Goal: Information Seeking & Learning: Learn about a topic

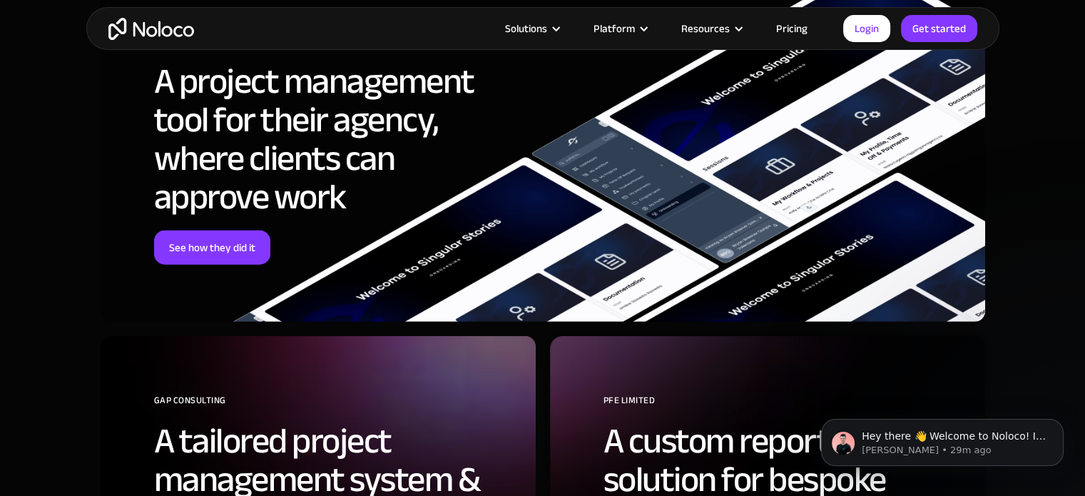
scroll to position [3851, 0]
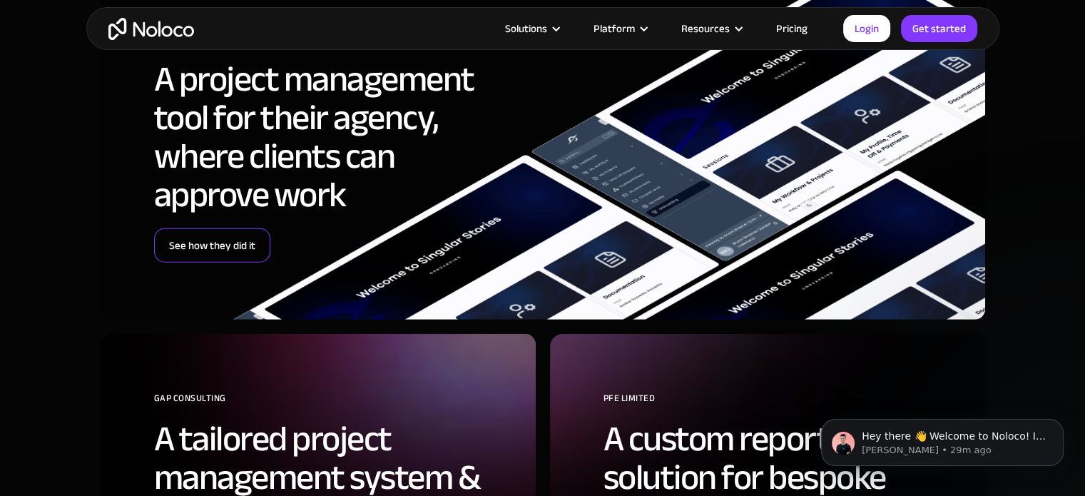
click at [232, 250] on link "See how they did it" at bounding box center [212, 245] width 116 height 34
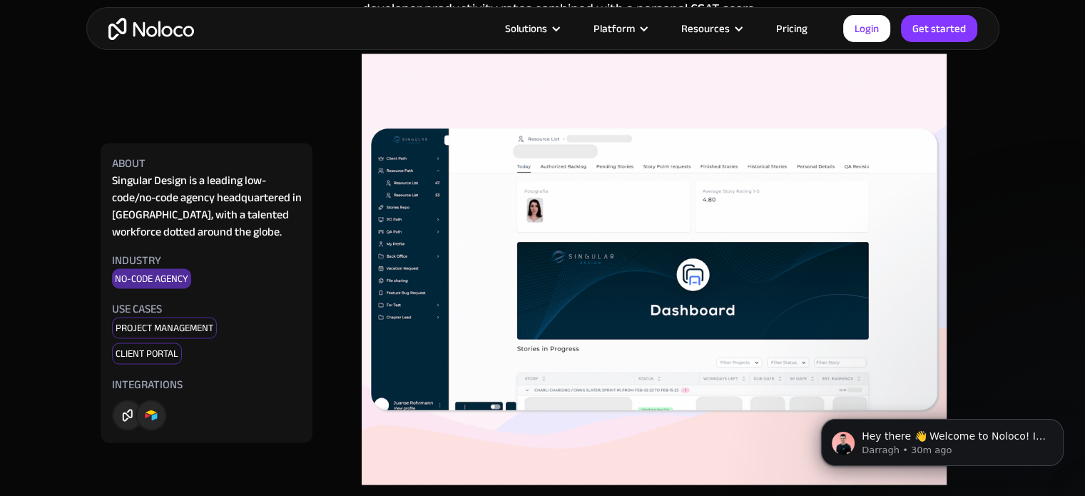
scroll to position [2639, 0]
click at [653, 265] on img at bounding box center [654, 268] width 585 height 431
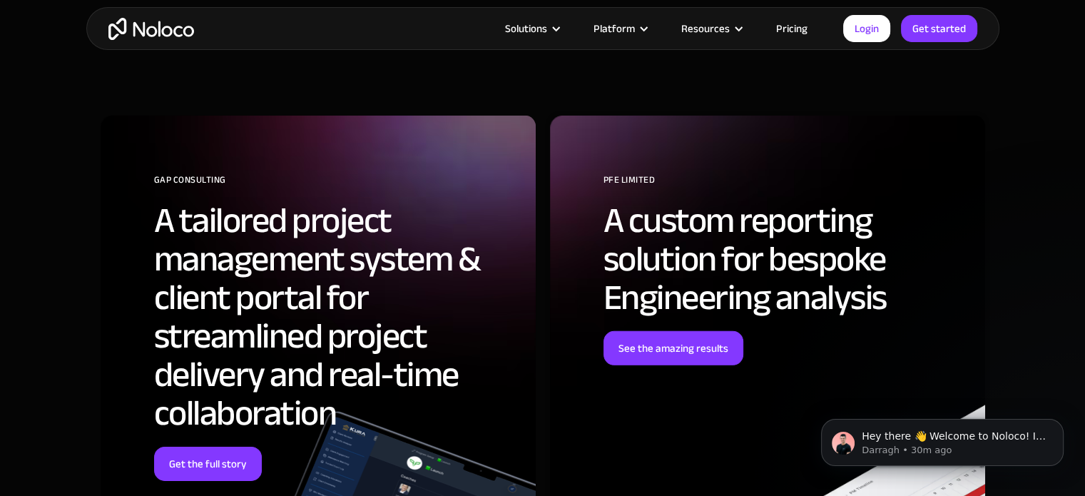
scroll to position [4350, 0]
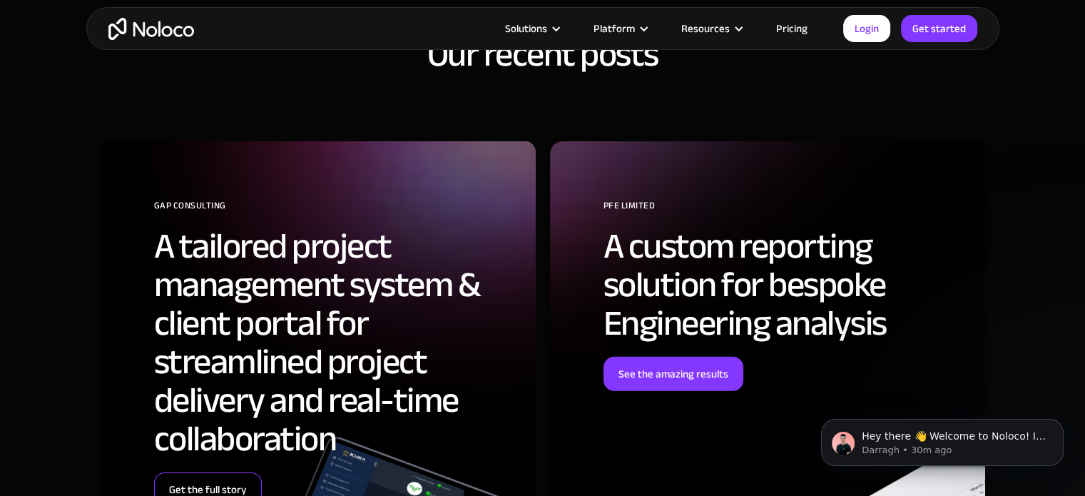
click at [214, 472] on link "Get the full story" at bounding box center [208, 489] width 108 height 34
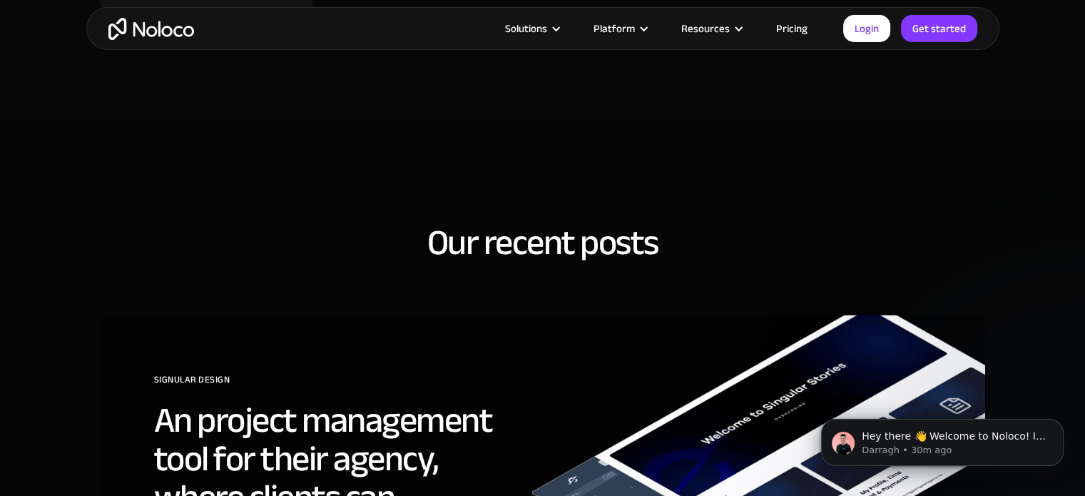
scroll to position [2781, 0]
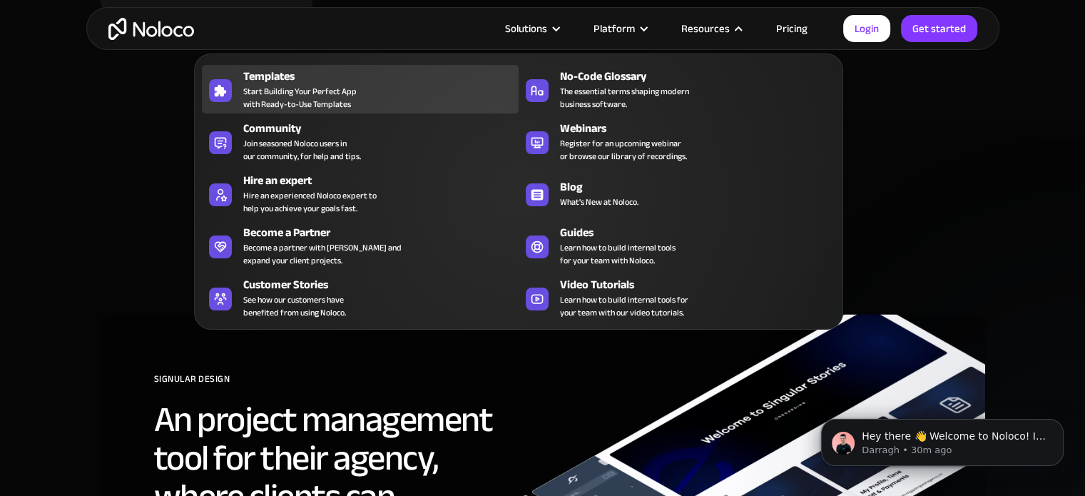
click at [311, 89] on span "Start Building Your Perfect App with Ready-to-Use Templates" at bounding box center [299, 98] width 113 height 26
